Goal: Task Accomplishment & Management: Manage account settings

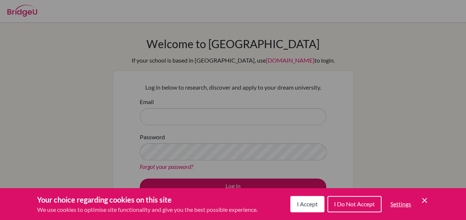
click at [307, 201] on span "I Accept" at bounding box center [307, 203] width 21 height 7
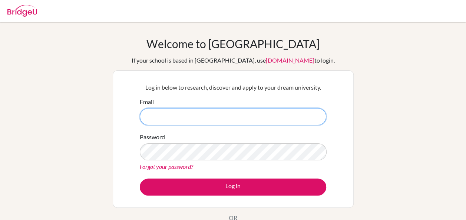
click at [271, 118] on input "Email" at bounding box center [233, 116] width 186 height 17
type input "[EMAIL_ADDRESS][DOMAIN_NAME]"
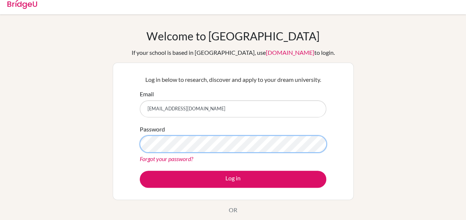
scroll to position [8, 0]
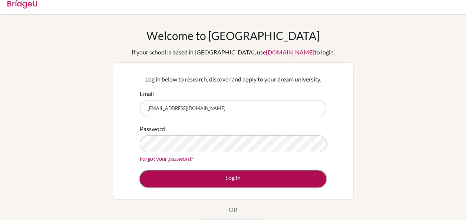
click at [260, 176] on button "Log in" at bounding box center [233, 178] width 186 height 17
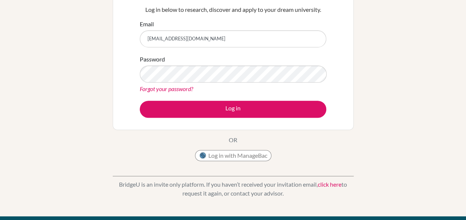
scroll to position [79, 0]
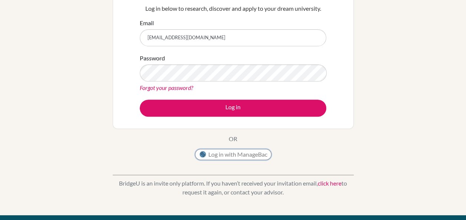
click at [231, 156] on button "Log in with ManageBac" at bounding box center [233, 154] width 76 height 11
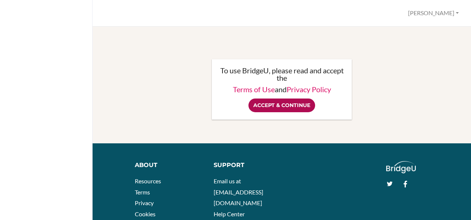
click at [270, 104] on input "Accept & Continue" at bounding box center [282, 106] width 67 height 14
